Goal: Task Accomplishment & Management: Use online tool/utility

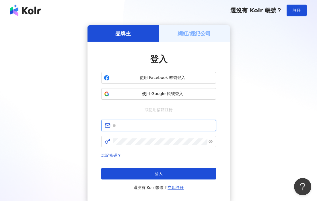
click at [133, 123] on input "text" at bounding box center [163, 125] width 100 height 6
type input "**********"
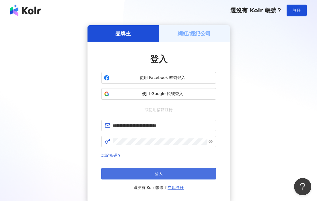
click at [154, 176] on button "登入" at bounding box center [158, 173] width 115 height 11
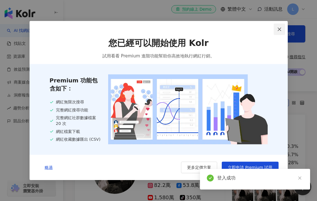
click at [280, 30] on icon "close" at bounding box center [279, 29] width 5 height 5
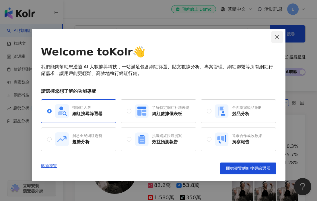
click at [276, 34] on button "Close" at bounding box center [277, 36] width 11 height 11
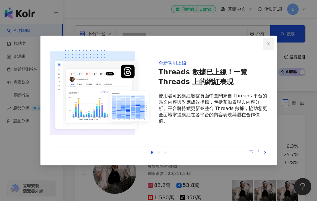
click at [271, 43] on span "Close" at bounding box center [268, 44] width 11 height 5
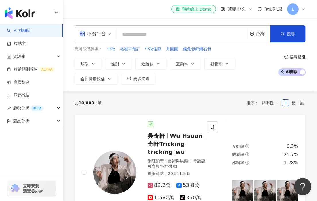
click at [302, 8] on icon at bounding box center [303, 9] width 5 height 5
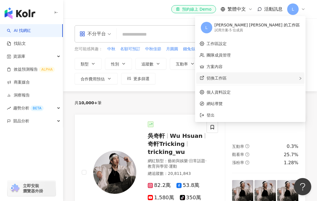
click at [227, 79] on span "切換工作區" at bounding box center [217, 78] width 20 height 5
click at [310, 52] on div "不分平台 台灣 搜尋 您可能感興趣： 中秋 名額可預訂 中秋佳節 月圓圓 錢兔似錦鑽石包 類型 性別 追蹤數 互動率 觀看率 合作費用預估 更多篩選 搜尋指引…" at bounding box center [190, 54] width 254 height 59
